Goal: Check status

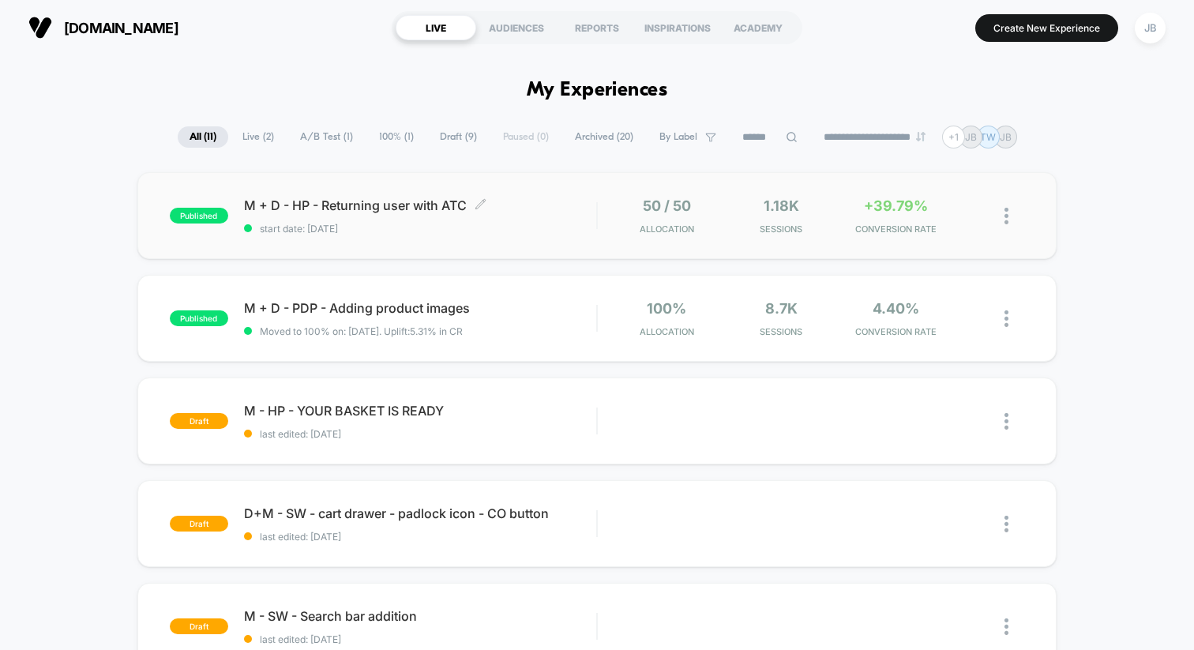
click at [552, 227] on span "start date: [DATE]" at bounding box center [420, 229] width 352 height 12
